Goal: Find specific page/section: Find specific page/section

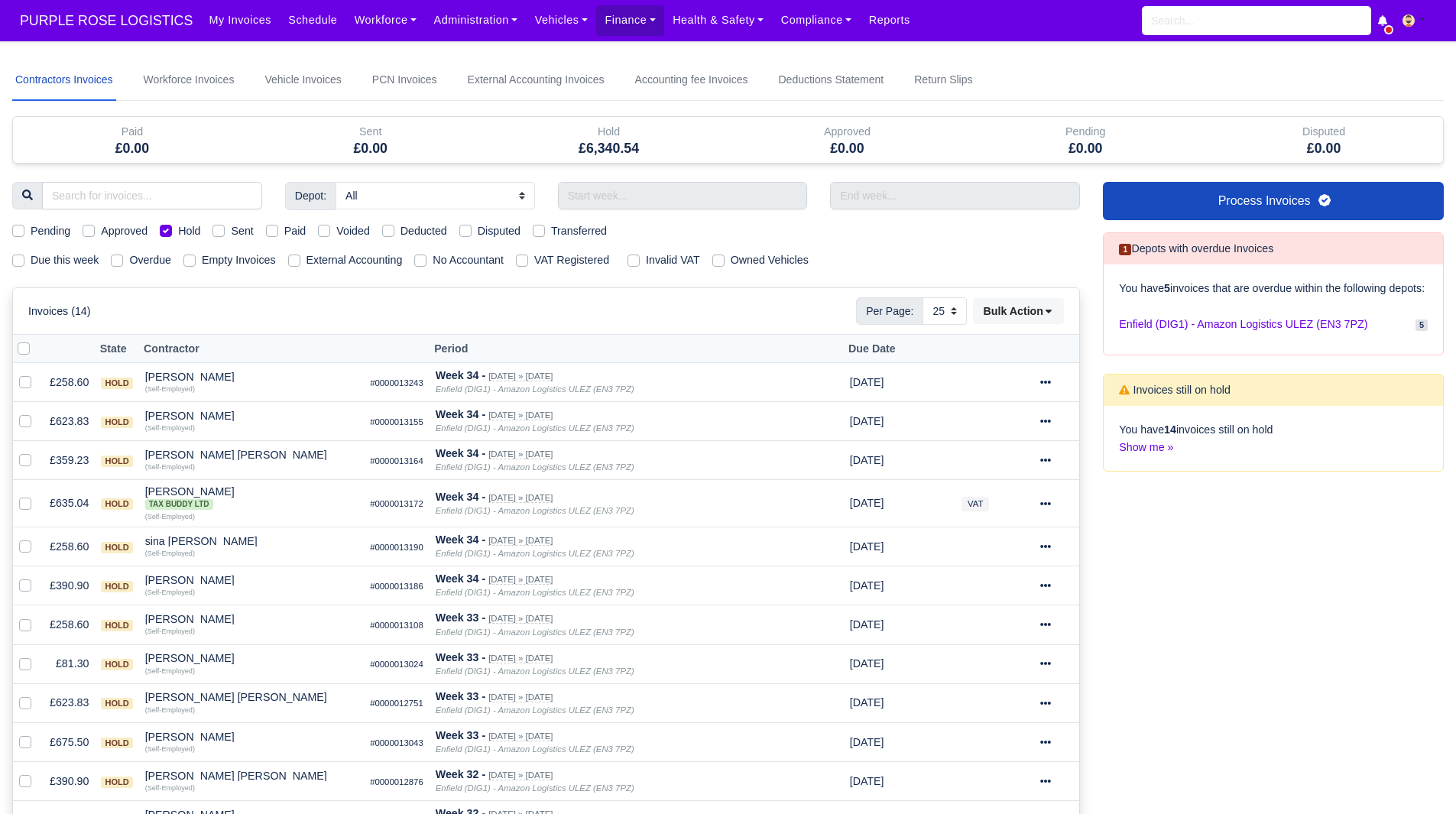
select select "25"
click at [178, 231] on label "Hold" at bounding box center [188, 231] width 22 height 18
click at [169, 231] on input "Hold" at bounding box center [166, 228] width 12 height 12
checkbox input "false"
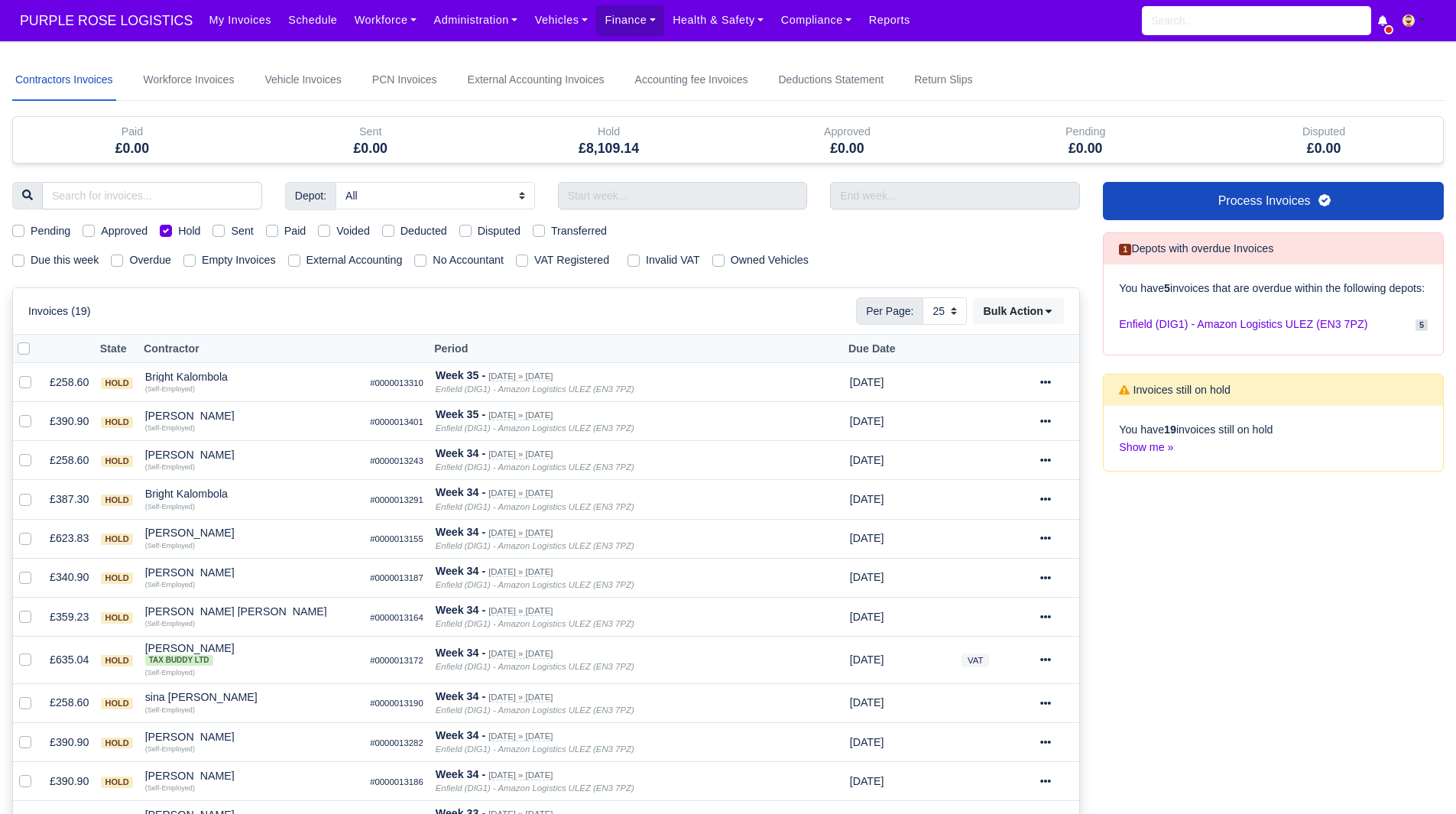
select select "25"
click at [601, 24] on link "Finance" at bounding box center [630, 20] width 68 height 30
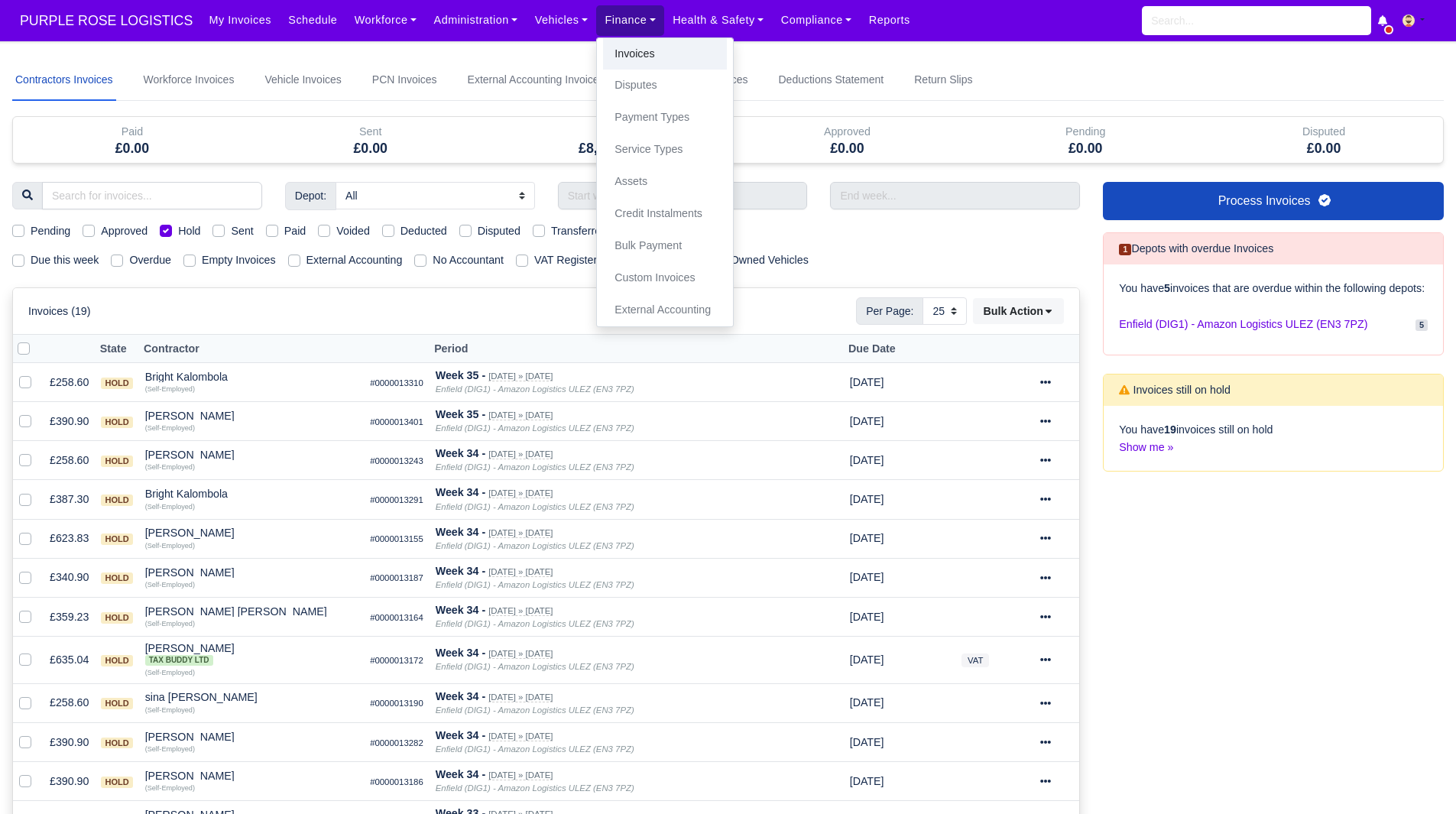
click at [617, 57] on link "Invoices" at bounding box center [664, 54] width 124 height 32
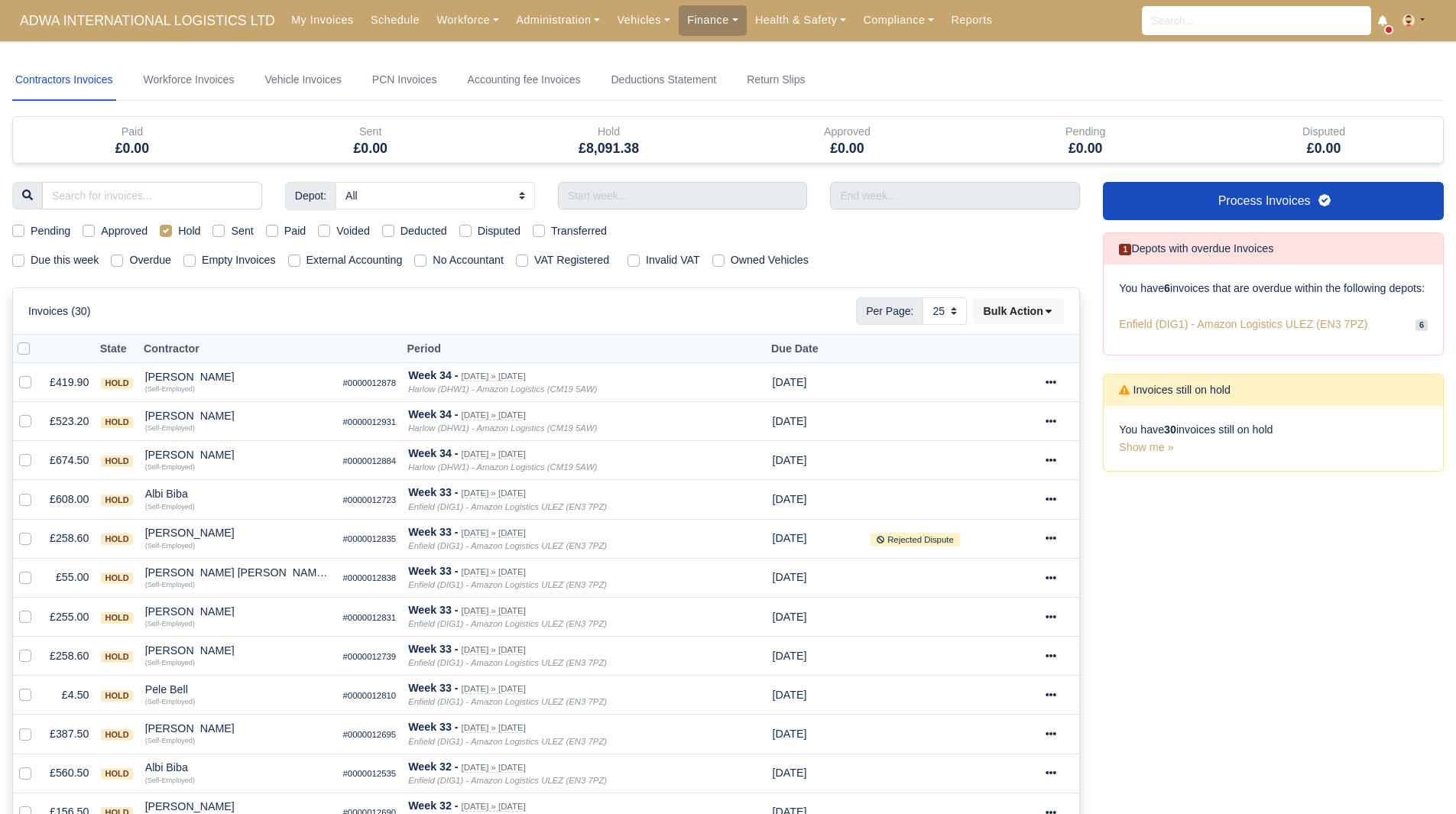
select select "25"
click at [147, 19] on span "ADWA INTERNATIONAL LOGISTICS LTD" at bounding box center [148, 20] width 270 height 30
click at [432, 14] on link "Workforce" at bounding box center [468, 20] width 79 height 30
click at [440, 45] on link "Manpower" at bounding box center [496, 54] width 124 height 32
